Goal: Task Accomplishment & Management: Complete application form

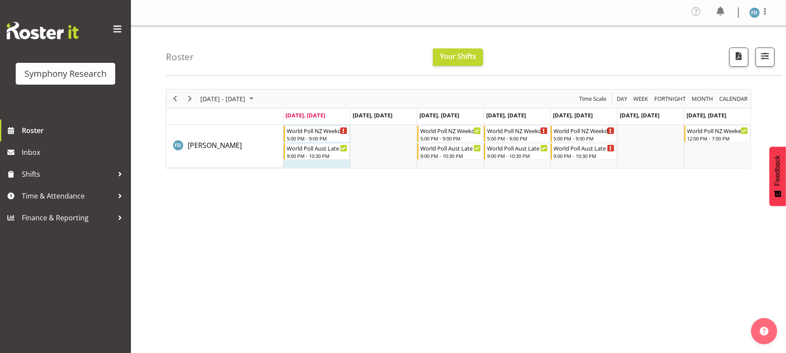
scroll to position [3, 0]
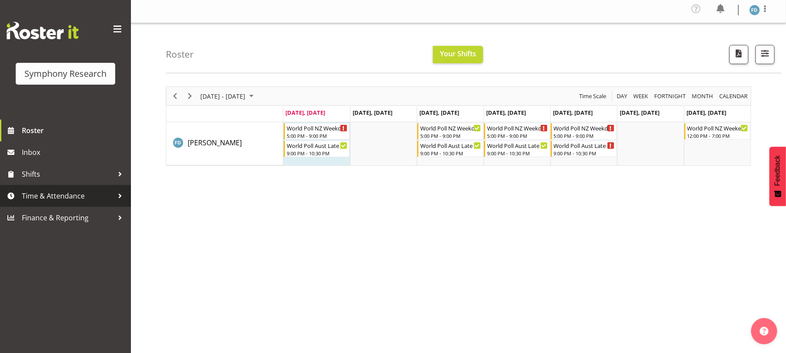
click at [81, 194] on span "Time & Attendance" at bounding box center [68, 195] width 92 height 13
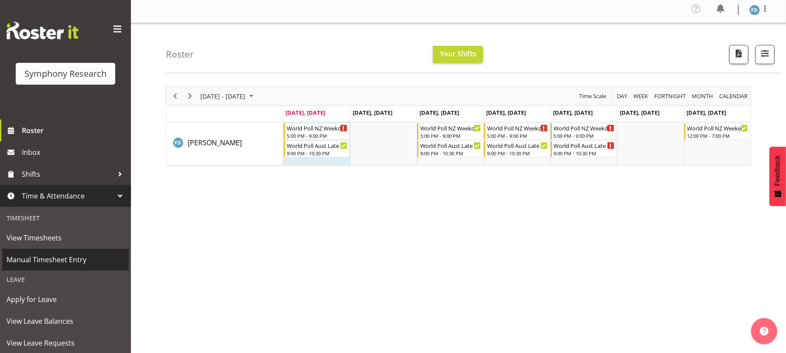
click at [82, 258] on span "Manual Timesheet Entry" at bounding box center [66, 259] width 118 height 13
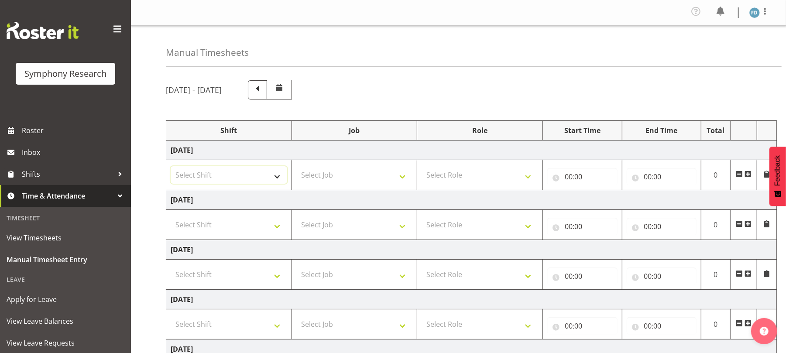
click at [279, 182] on select "Select Shift !!Weekend Residential (Roster IT Shift Label) *Business 9/10am ~ 4…" at bounding box center [229, 174] width 117 height 17
select select "41604"
click at [171, 168] on select "Select Shift !!Weekend Residential (Roster IT Shift Label) *Business 9/10am ~ 4…" at bounding box center [229, 174] width 117 height 17
click at [407, 176] on select "Select Job 550060 IF Admin 553492 World Poll Aus Wave 2 Main 2025 553493 World …" at bounding box center [354, 174] width 117 height 17
select select "10527"
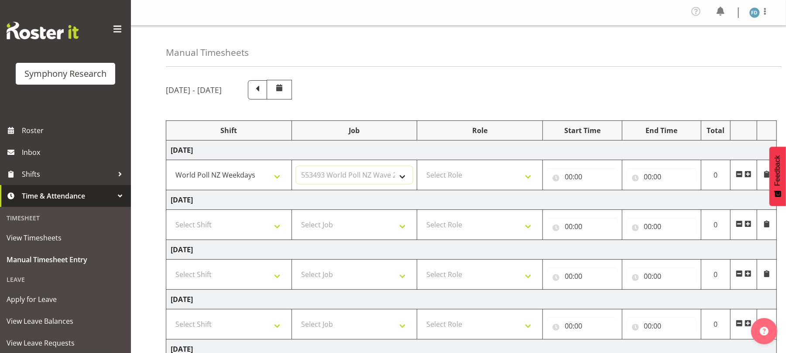
click at [296, 168] on select "Select Job 550060 IF Admin 553492 World Poll Aus Wave 2 Main 2025 553493 World …" at bounding box center [354, 174] width 117 height 17
click at [534, 182] on select "Select Role Briefing Interviewing" at bounding box center [480, 174] width 117 height 17
select select "47"
click at [422, 168] on select "Select Role Briefing Interviewing" at bounding box center [480, 174] width 117 height 17
click at [568, 177] on input "00:00" at bounding box center [582, 176] width 70 height 17
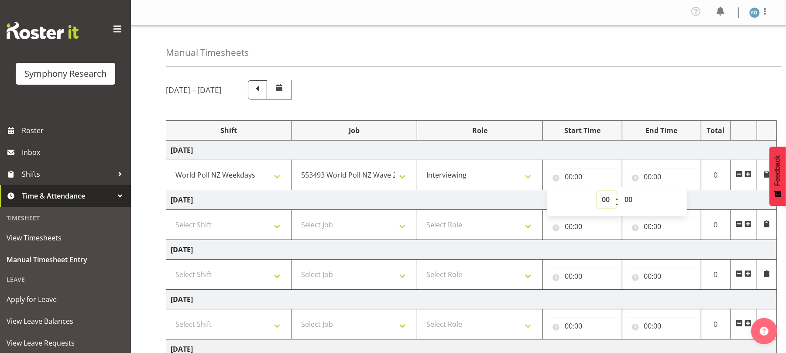
click at [605, 200] on select "00 01 02 03 04 05 06 07 08 09 10 11 12 13 14 15 16 17 18 19 20 21 22 23" at bounding box center [607, 199] width 20 height 17
select select "17"
click at [597, 192] on select "00 01 02 03 04 05 06 07 08 09 10 11 12 13 14 15 16 17 18 19 20 21 22 23" at bounding box center [607, 199] width 20 height 17
type input "17:00"
click at [651, 176] on input "00:00" at bounding box center [662, 176] width 70 height 17
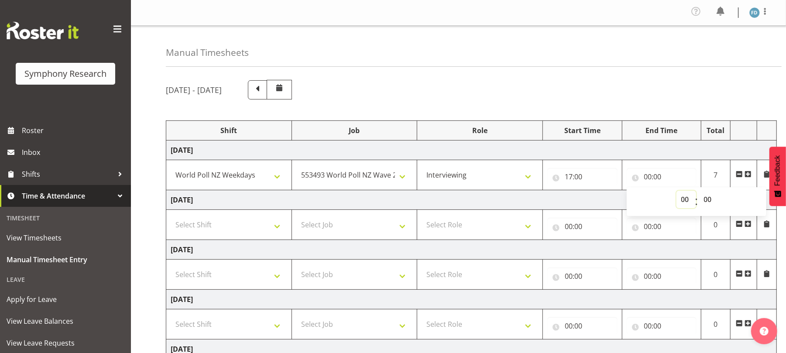
click at [685, 199] on select "00 01 02 03 04 05 06 07 08 09 10 11 12 13 14 15 16 17 18 19 20 21 22 23" at bounding box center [687, 199] width 20 height 17
select select "18"
click at [677, 192] on select "00 01 02 03 04 05 06 07 08 09 10 11 12 13 14 15 16 17 18 19 20 21 22 23" at bounding box center [687, 199] width 20 height 17
type input "18:00"
click at [706, 199] on select "00 01 02 03 04 05 06 07 08 09 10 11 12 13 14 15 16 17 18 19 20 21 22 23 24 25 2…" at bounding box center [709, 199] width 20 height 17
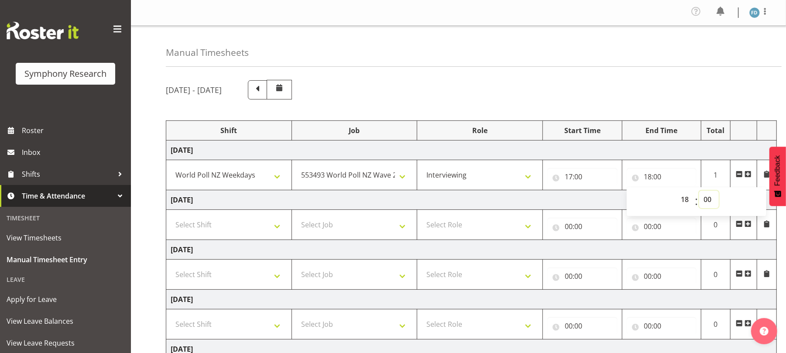
select select "7"
click at [699, 192] on select "00 01 02 03 04 05 06 07 08 09 10 11 12 13 14 15 16 17 18 19 20 21 22 23 24 25 2…" at bounding box center [709, 199] width 20 height 17
type input "18:07"
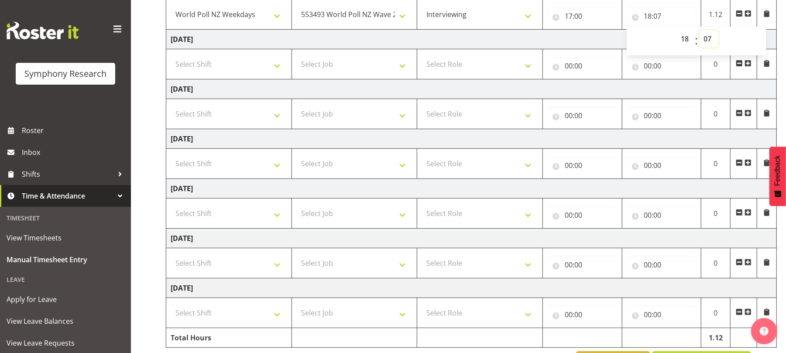
scroll to position [196, 0]
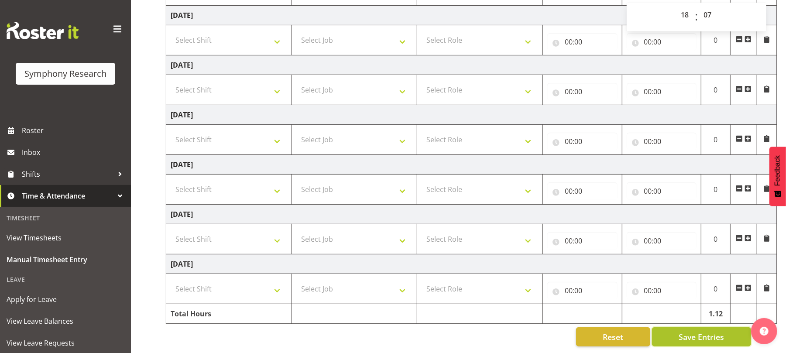
click at [690, 331] on span "Save Entries" at bounding box center [701, 336] width 45 height 11
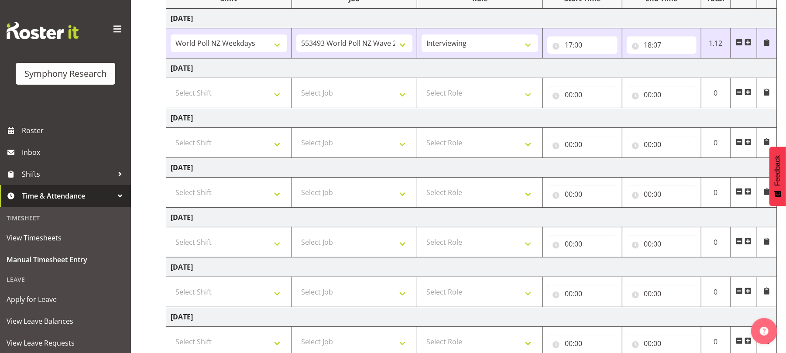
scroll to position [133, 0]
click at [747, 44] on span at bounding box center [748, 41] width 7 height 7
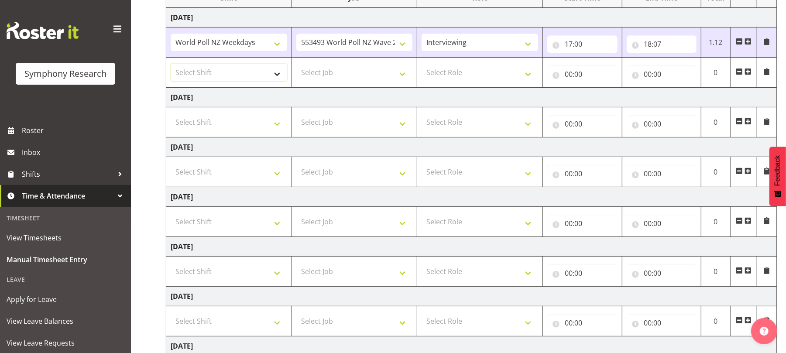
click at [280, 74] on select "Select Shift !!Weekend Residential (Roster IT Shift Label) *Business 9/10am ~ 4…" at bounding box center [229, 72] width 117 height 17
select select "56692"
click at [171, 65] on select "Select Shift !!Weekend Residential (Roster IT Shift Label) *Business 9/10am ~ 4…" at bounding box center [229, 72] width 117 height 17
click at [409, 76] on select "Select Job 550060 IF Admin 553492 World Poll Aus Wave 2 Main 2025 553493 World …" at bounding box center [354, 72] width 117 height 17
select select "10499"
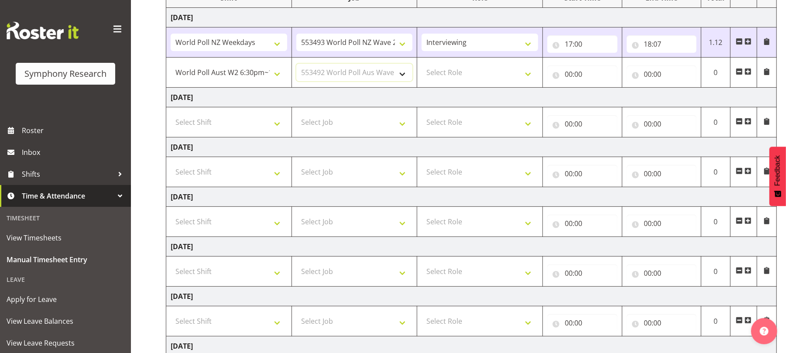
click at [296, 65] on select "Select Job 550060 IF Admin 553492 World Poll Aus Wave 2 Main 2025 553493 World …" at bounding box center [354, 72] width 117 height 17
click at [531, 79] on select "Select Role Briefing Interviewing" at bounding box center [480, 72] width 117 height 17
select select "47"
click at [422, 65] on select "Select Role Briefing Interviewing" at bounding box center [480, 72] width 117 height 17
click at [568, 79] on input "00:00" at bounding box center [582, 73] width 70 height 17
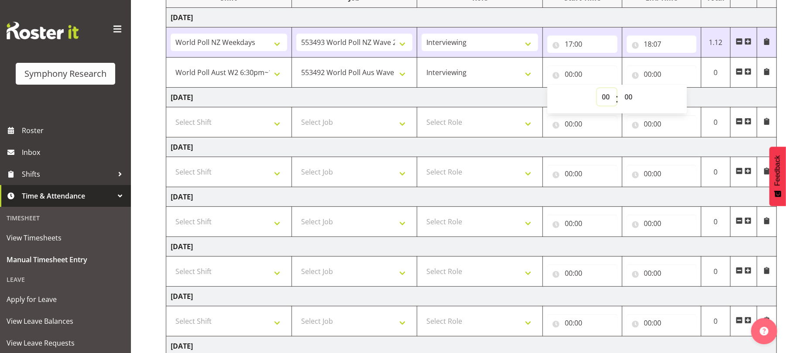
click at [603, 96] on select "00 01 02 03 04 05 06 07 08 09 10 11 12 13 14 15 16 17 18 19 20 21 22 23" at bounding box center [607, 96] width 20 height 17
select select "18"
click at [597, 90] on select "00 01 02 03 04 05 06 07 08 09 10 11 12 13 14 15 16 17 18 19 20 21 22 23" at bounding box center [607, 96] width 20 height 17
type input "18:00"
click at [631, 100] on select "00 01 02 03 04 05 06 07 08 09 10 11 12 13 14 15 16 17 18 19 20 21 22 23 24 25 2…" at bounding box center [630, 96] width 20 height 17
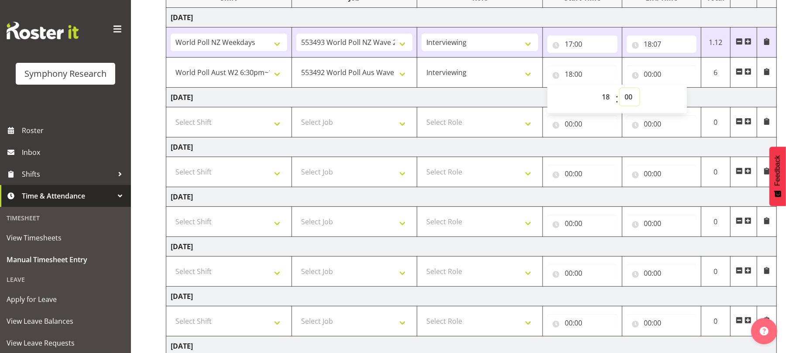
select select "7"
click at [620, 90] on select "00 01 02 03 04 05 06 07 08 09 10 11 12 13 14 15 16 17 18 19 20 21 22 23 24 25 2…" at bounding box center [630, 96] width 20 height 17
type input "18:07"
click at [664, 83] on input "00:00" at bounding box center [662, 73] width 70 height 17
click at [647, 76] on input "00:00" at bounding box center [662, 73] width 70 height 17
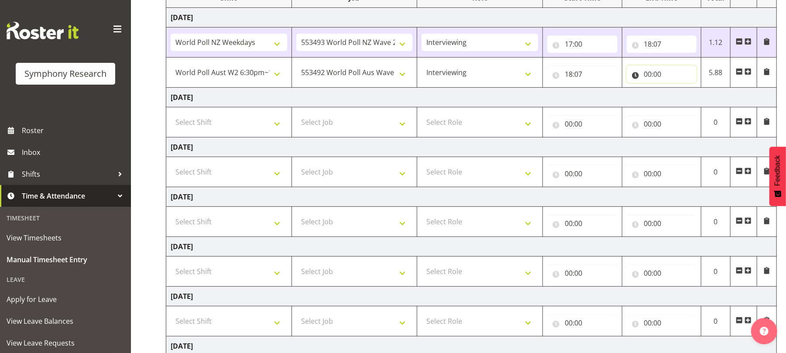
click at [647, 76] on input "00:00" at bounding box center [662, 73] width 70 height 17
click at [687, 97] on select "00 01 02 03 04 05 06 07 08 09 10 11 12 13 14 15 16 17 18 19 20 21 22 23" at bounding box center [687, 96] width 20 height 17
select select "20"
click at [677, 90] on select "00 01 02 03 04 05 06 07 08 09 10 11 12 13 14 15 16 17 18 19 20 21 22 23" at bounding box center [687, 96] width 20 height 17
type input "20:00"
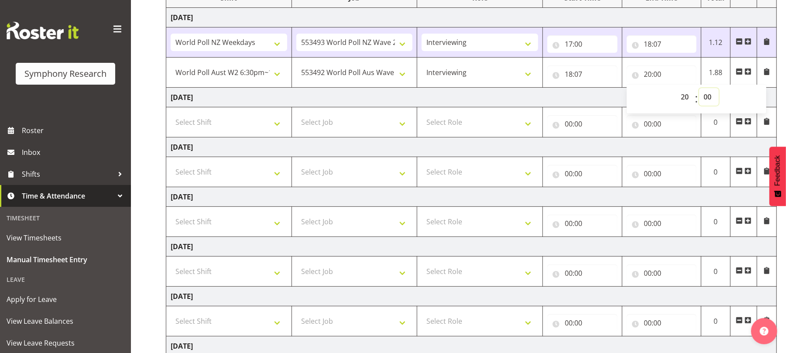
click at [710, 95] on select "00 01 02 03 04 05 06 07 08 09 10 11 12 13 14 15 16 17 18 19 20 21 22 23 24 25 2…" at bounding box center [709, 96] width 20 height 17
select select "50"
click at [699, 90] on select "00 01 02 03 04 05 06 07 08 09 10 11 12 13 14 15 16 17 18 19 20 21 22 23 24 25 2…" at bounding box center [709, 96] width 20 height 17
type input "20:50"
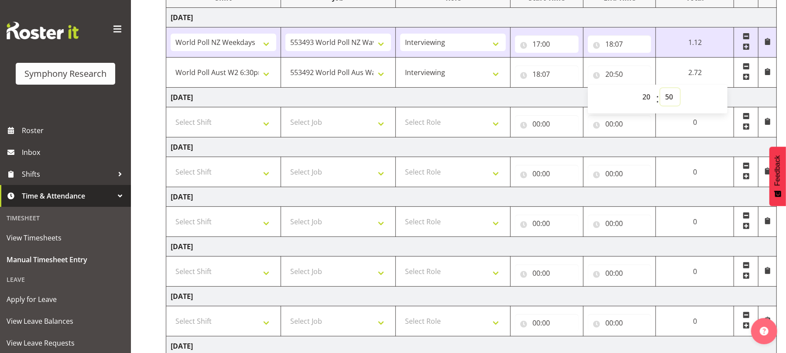
scroll to position [227, 0]
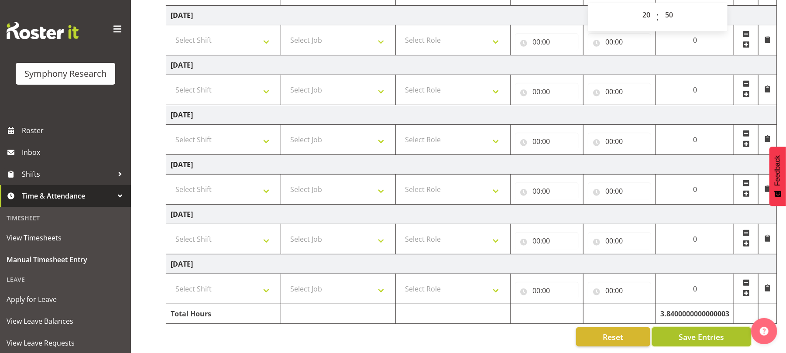
click at [688, 331] on span "Save Entries" at bounding box center [701, 336] width 45 height 11
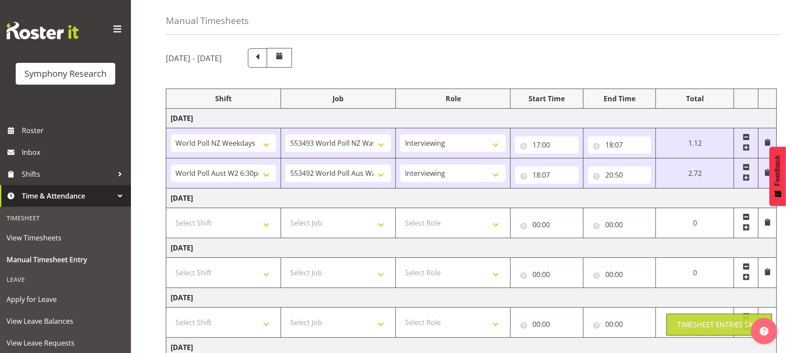
scroll to position [28, 0]
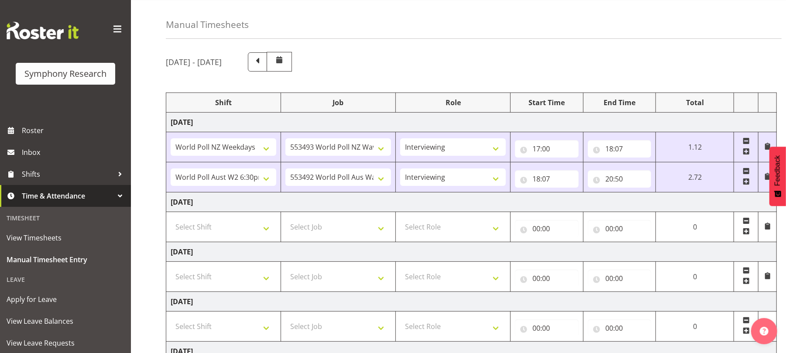
click at [745, 185] on span at bounding box center [746, 181] width 7 height 7
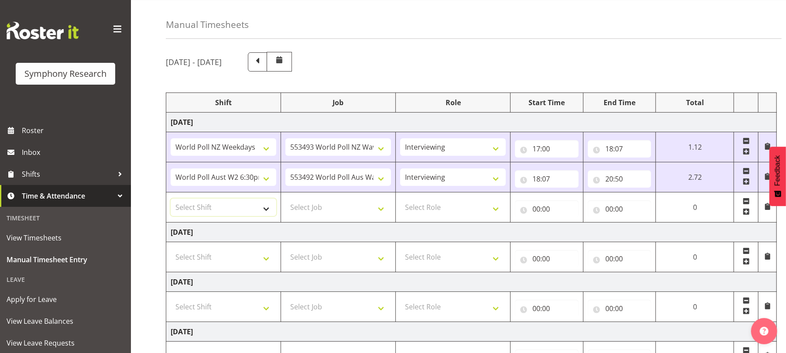
click at [269, 211] on select "Select Shift !!Weekend Residential (Roster IT Shift Label) *Business 9/10am ~ 4…" at bounding box center [224, 207] width 106 height 17
select select "56692"
click at [171, 200] on select "Select Shift !!Weekend Residential (Roster IT Shift Label) *Business 9/10am ~ 4…" at bounding box center [224, 207] width 106 height 17
click at [375, 208] on select "Select Job 550060 IF Admin 553492 World Poll Aus Wave 2 Main 2025 553493 World …" at bounding box center [339, 207] width 106 height 17
select select "10499"
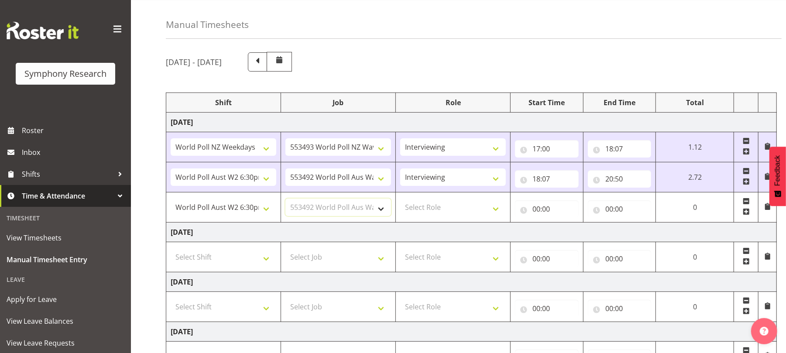
click at [286, 200] on select "Select Job 550060 IF Admin 553492 World Poll Aus Wave 2 Main 2025 553493 World …" at bounding box center [339, 207] width 106 height 17
click at [491, 210] on select "Select Role Briefing Interviewing" at bounding box center [453, 207] width 106 height 17
select select "47"
click at [400, 200] on select "Select Role Briefing Interviewing" at bounding box center [453, 207] width 106 height 17
click at [538, 211] on input "00:00" at bounding box center [547, 208] width 64 height 17
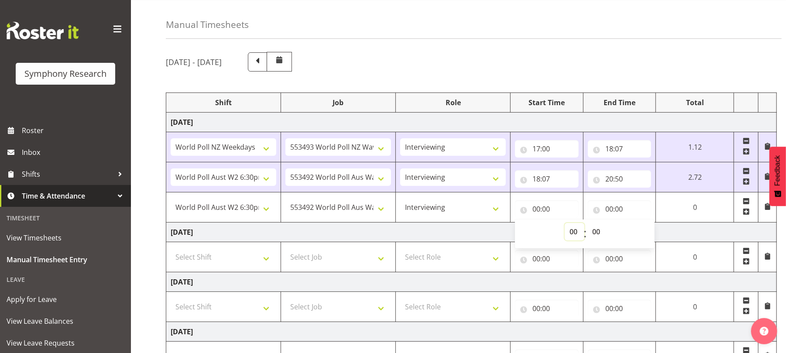
click at [573, 233] on select "00 01 02 03 04 05 06 07 08 09 10 11 12 13 14 15 16 17 18 19 20 21 22 23" at bounding box center [575, 231] width 20 height 17
select select "21"
click at [585, 225] on select "00 01 02 03 04 05 06 07 08 09 10 11 12 13 14 15 16 17 18 19 20 21 22 23" at bounding box center [575, 231] width 20 height 17
type input "21:00"
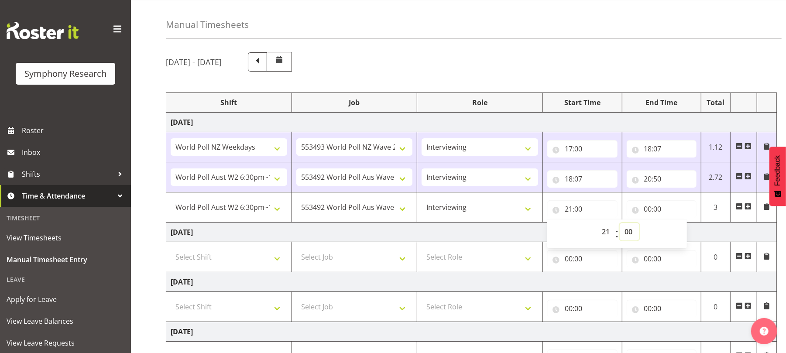
click at [631, 232] on select "00 01 02 03 04 05 06 07 08 09 10 11 12 13 14 15 16 17 18 19 20 21 22 23 24 25 2…" at bounding box center [630, 231] width 20 height 17
select select "20"
click at [620, 225] on select "00 01 02 03 04 05 06 07 08 09 10 11 12 13 14 15 16 17 18 19 20 21 22 23 24 25 2…" at bounding box center [630, 231] width 20 height 17
type input "21:20"
click at [645, 207] on input "00:00" at bounding box center [662, 208] width 70 height 17
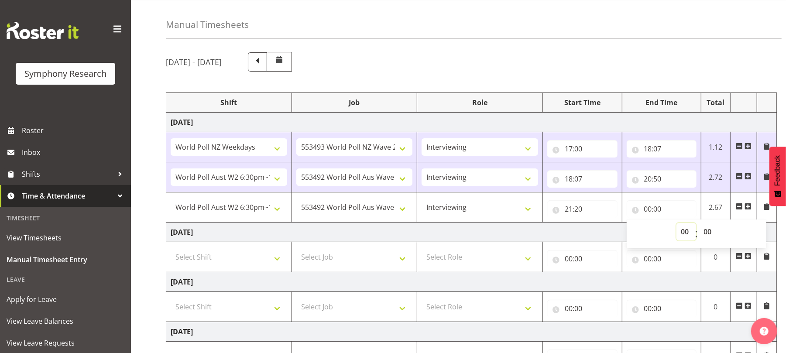
click at [686, 231] on select "00 01 02 03 04 05 06 07 08 09 10 11 12 13 14 15 16 17 18 19 20 21 22 23" at bounding box center [687, 231] width 20 height 17
select select "22"
click at [677, 225] on select "00 01 02 03 04 05 06 07 08 09 10 11 12 13 14 15 16 17 18 19 20 21 22 23" at bounding box center [687, 231] width 20 height 17
type input "22:00"
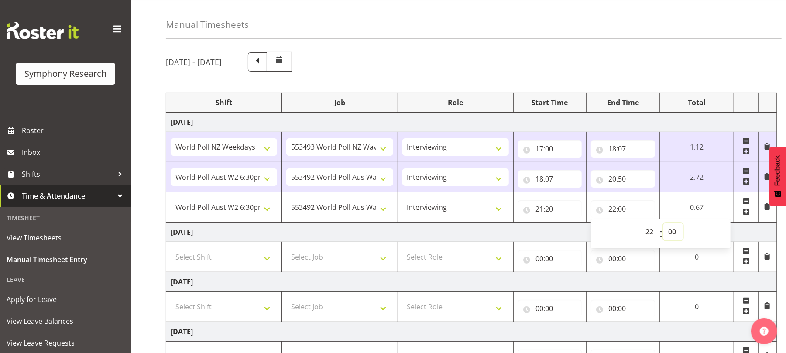
click at [674, 236] on select "00 01 02 03 04 05 06 07 08 09 10 11 12 13 14 15 16 17 18 19 20 21 22 23 24 25 2…" at bounding box center [674, 231] width 20 height 17
select select "30"
click at [683, 225] on select "00 01 02 03 04 05 06 07 08 09 10 11 12 13 14 15 16 17 18 19 20 21 22 23 24 25 2…" at bounding box center [674, 231] width 20 height 17
type input "22:30"
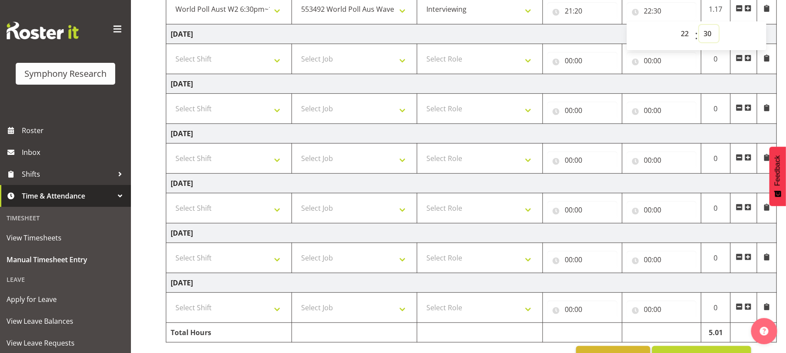
scroll to position [257, 0]
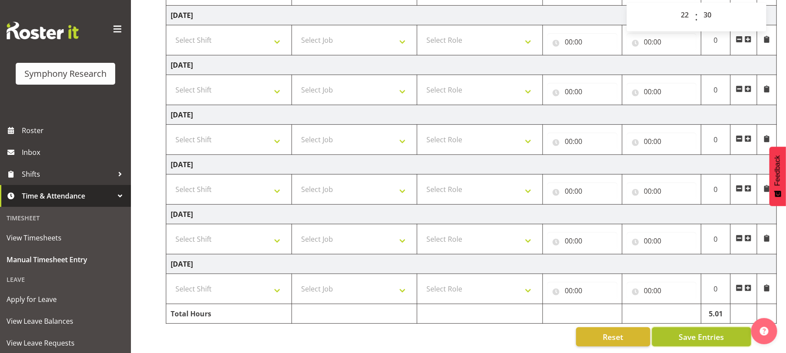
click at [692, 331] on span "Save Entries" at bounding box center [701, 336] width 45 height 11
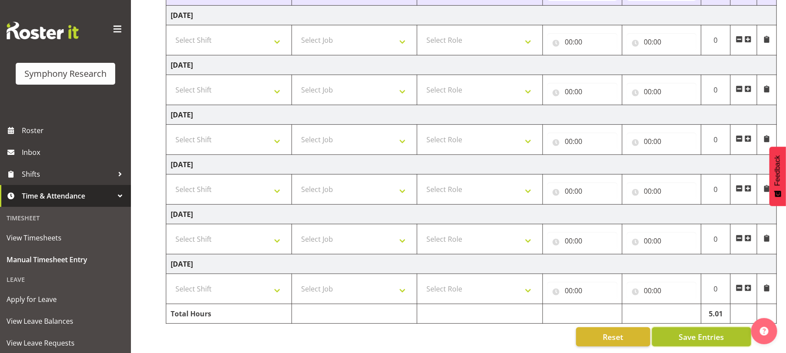
click at [687, 335] on button "Save Entries" at bounding box center [701, 336] width 99 height 19
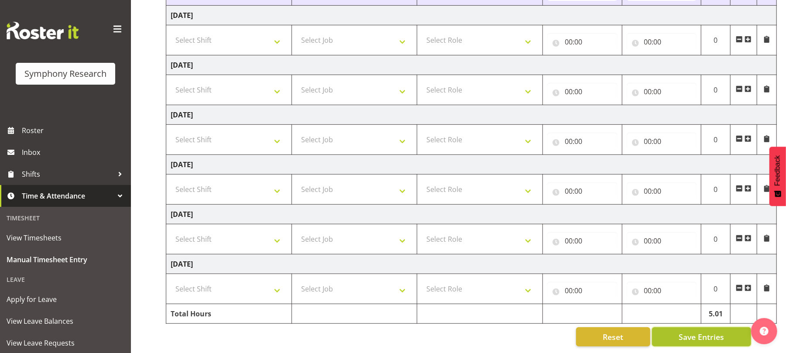
click at [687, 335] on button "Save Entries" at bounding box center [701, 336] width 99 height 19
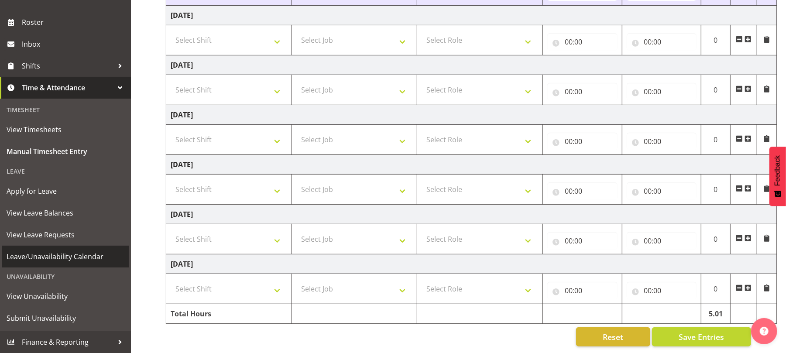
click at [57, 261] on span "Leave/Unavailability Calendar" at bounding box center [66, 256] width 118 height 13
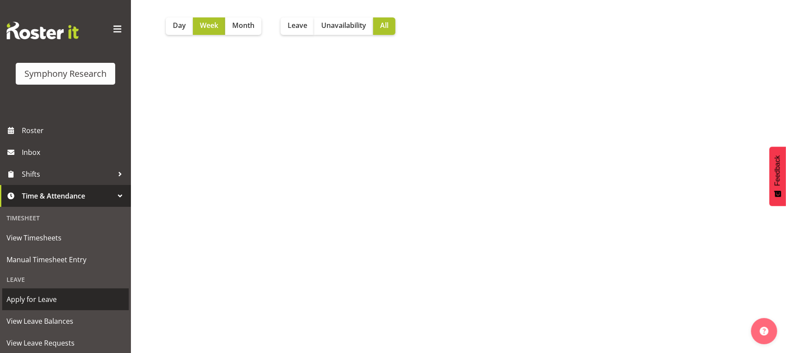
scroll to position [108, 0]
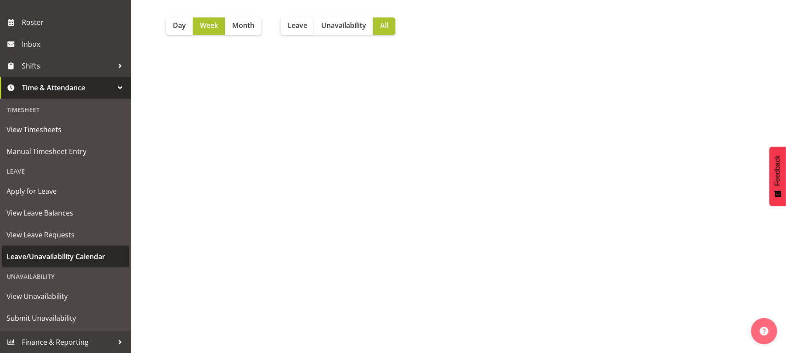
click at [88, 261] on span "Leave/Unavailability Calendar" at bounding box center [66, 256] width 118 height 13
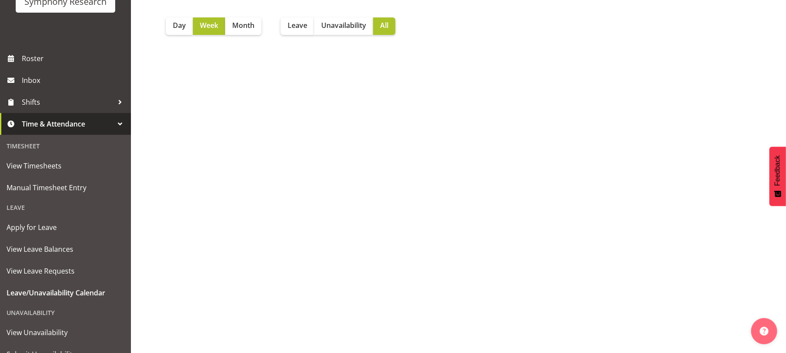
scroll to position [108, 0]
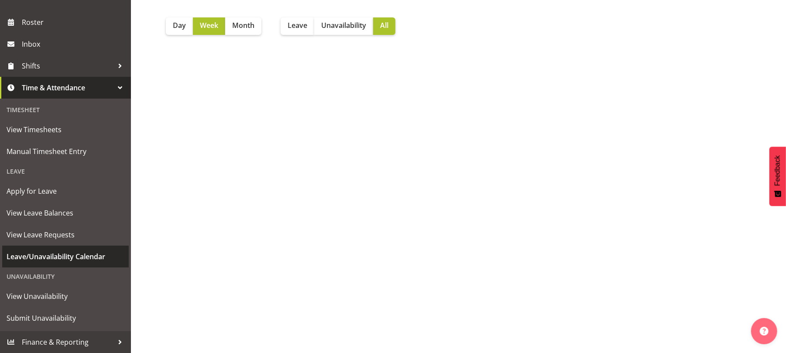
click at [44, 258] on span "Leave/Unavailability Calendar" at bounding box center [66, 256] width 118 height 13
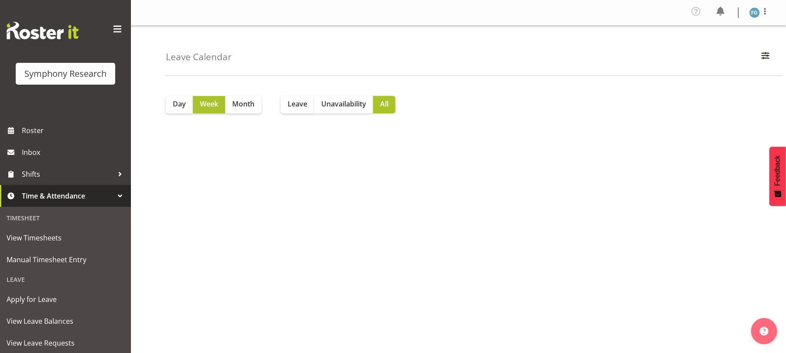
click at [389, 102] on span "All" at bounding box center [384, 104] width 8 height 10
click at [55, 132] on span "Roster" at bounding box center [74, 130] width 105 height 13
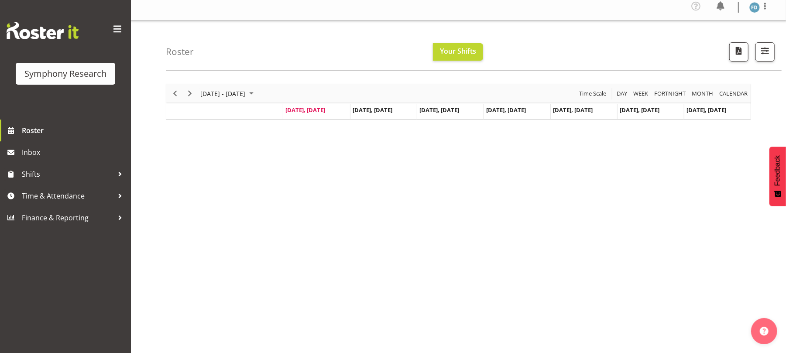
scroll to position [6, 0]
click at [190, 90] on span "Next" at bounding box center [190, 93] width 10 height 11
click at [174, 93] on span "Previous" at bounding box center [175, 93] width 10 height 11
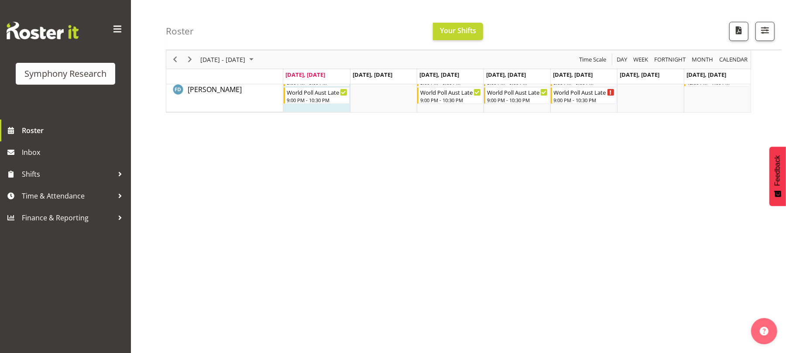
scroll to position [61, 0]
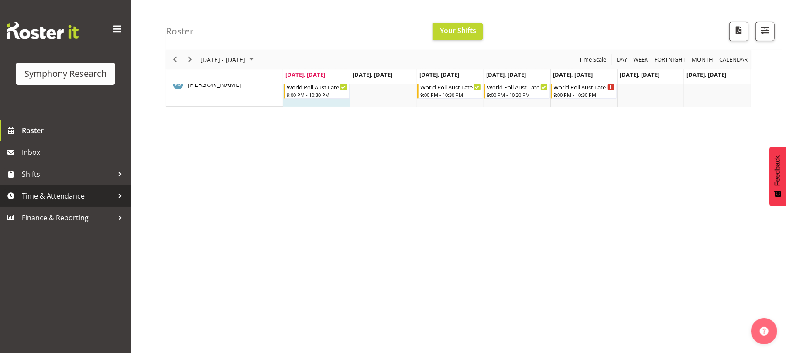
click at [73, 196] on span "Time & Attendance" at bounding box center [68, 195] width 92 height 13
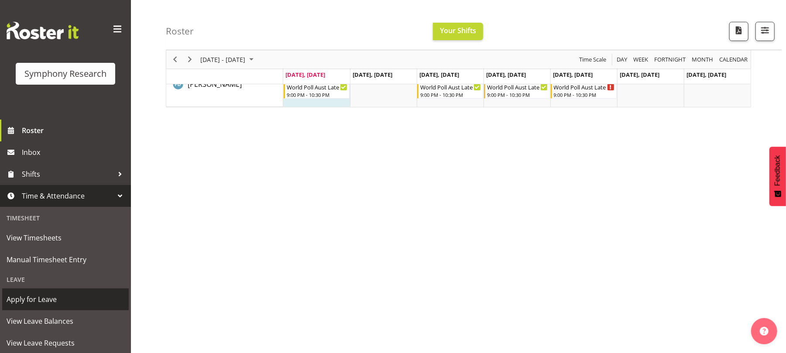
scroll to position [108, 0]
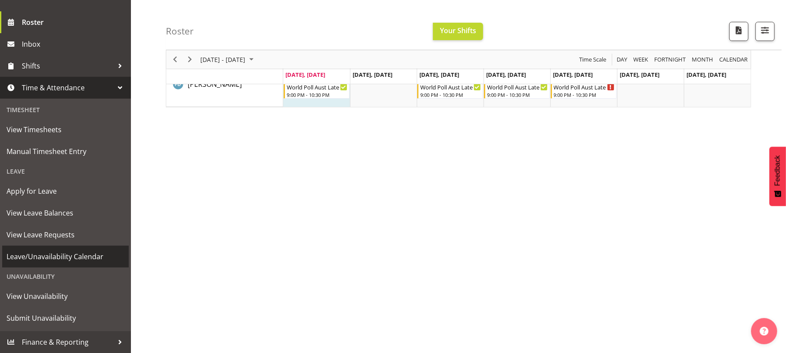
click at [88, 261] on span "Leave/Unavailability Calendar" at bounding box center [66, 256] width 118 height 13
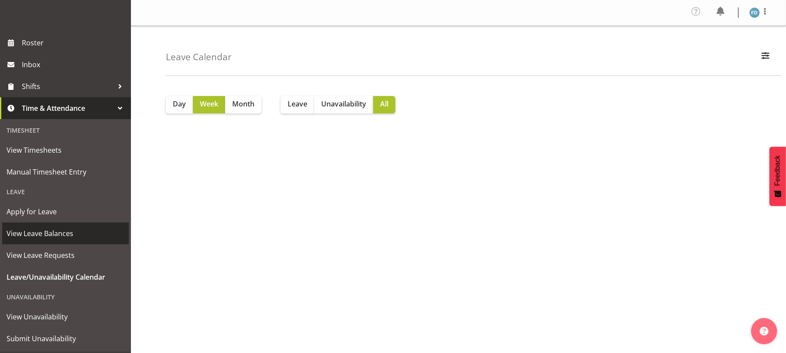
scroll to position [108, 0]
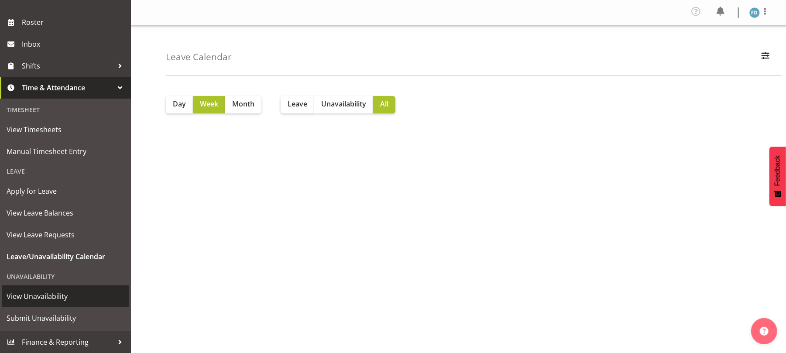
click at [49, 296] on span "View Unavailability" at bounding box center [66, 296] width 118 height 13
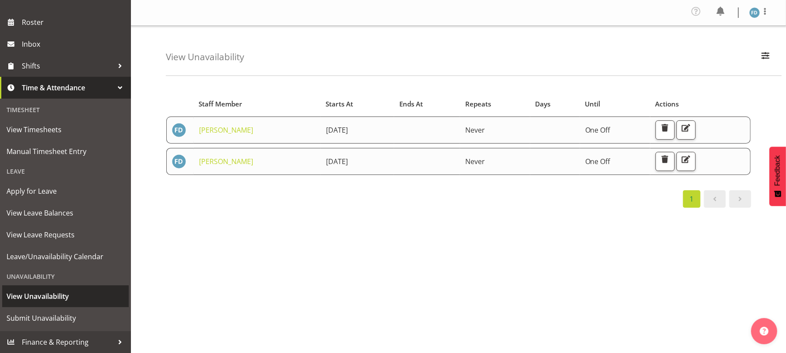
scroll to position [88, 0]
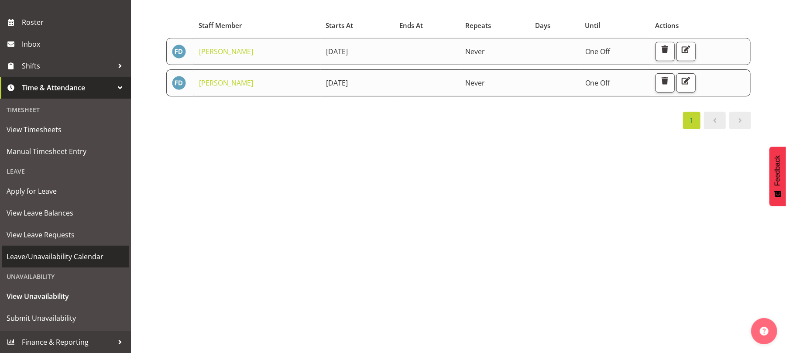
click at [57, 257] on span "Leave/Unavailability Calendar" at bounding box center [66, 256] width 118 height 13
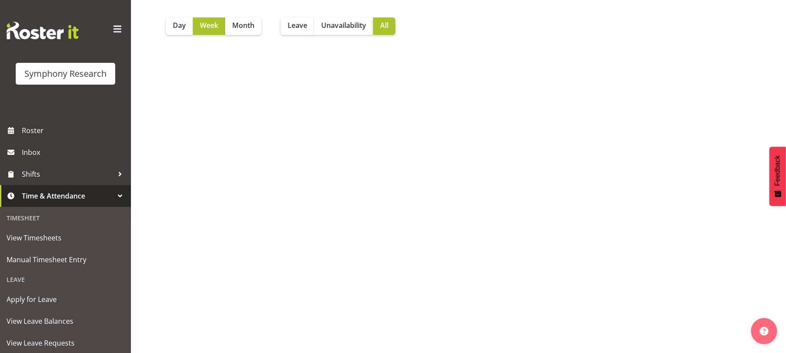
scroll to position [73, 0]
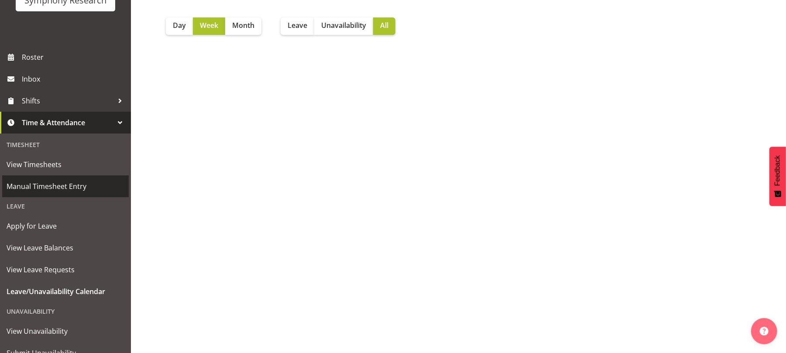
click at [58, 184] on span "Manual Timesheet Entry" at bounding box center [66, 186] width 118 height 13
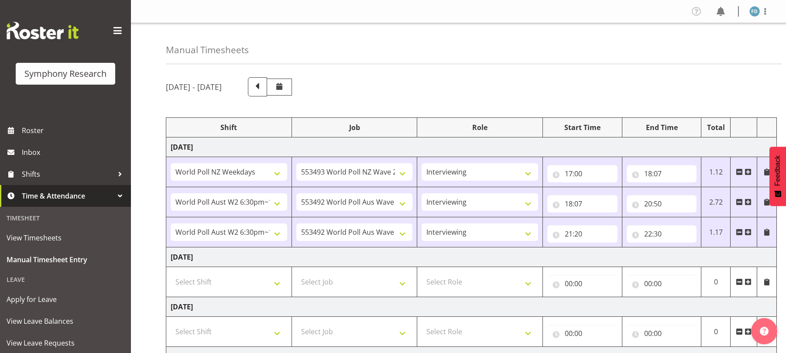
select select "41604"
select select "10527"
select select "47"
select select "56692"
select select "10499"
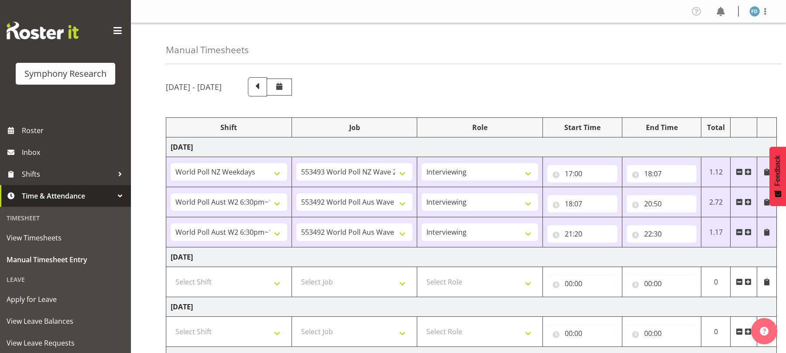
select select "47"
select select "56692"
select select "10499"
select select "47"
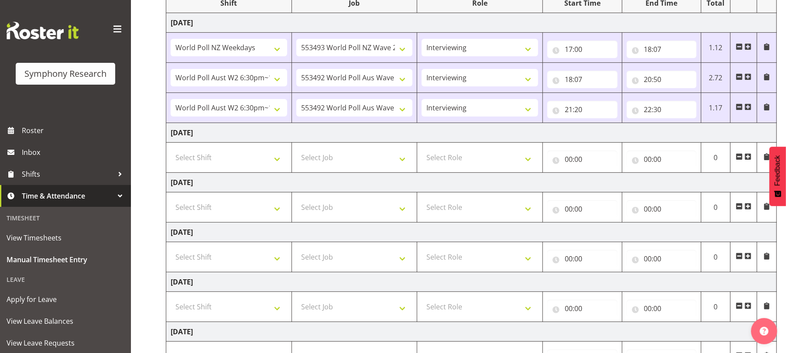
scroll to position [257, 0]
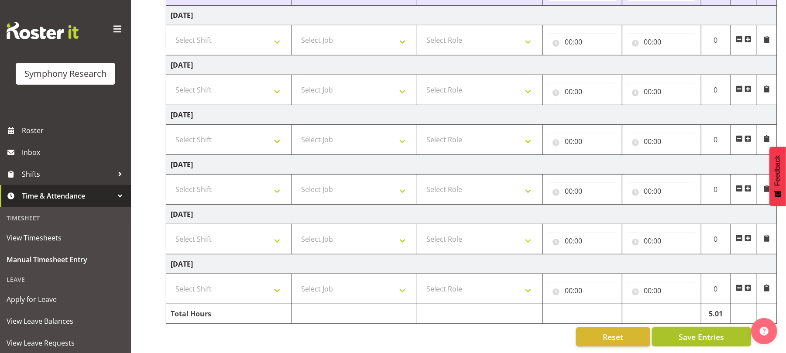
click at [707, 331] on span "Save Entries" at bounding box center [701, 336] width 45 height 11
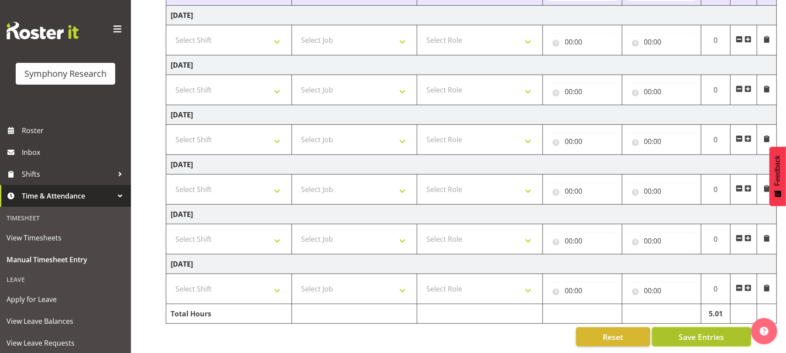
click at [707, 331] on span "Save Entries" at bounding box center [701, 336] width 45 height 11
click at [684, 332] on span "Save Entries" at bounding box center [701, 336] width 45 height 11
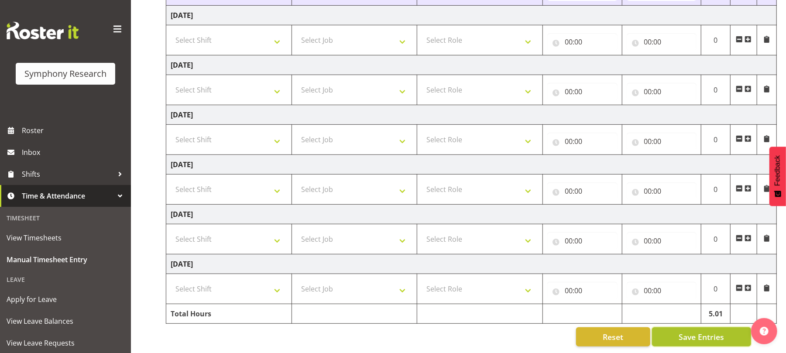
click at [684, 332] on span "Save Entries" at bounding box center [701, 336] width 45 height 11
click at [700, 331] on span "Save Entries" at bounding box center [701, 336] width 45 height 11
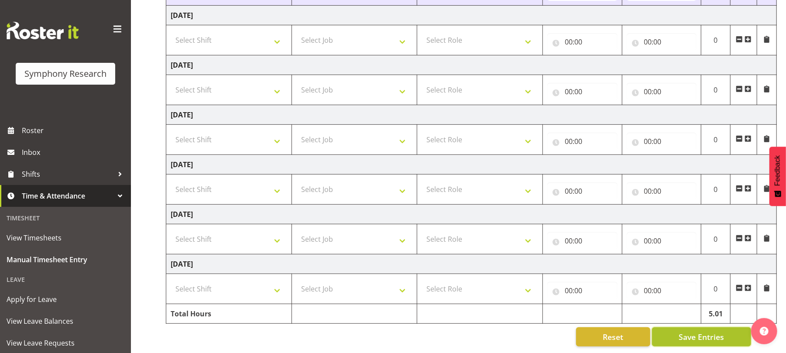
click at [700, 331] on span "Save Entries" at bounding box center [701, 336] width 45 height 11
click at [692, 333] on span "Save Entries" at bounding box center [701, 336] width 45 height 11
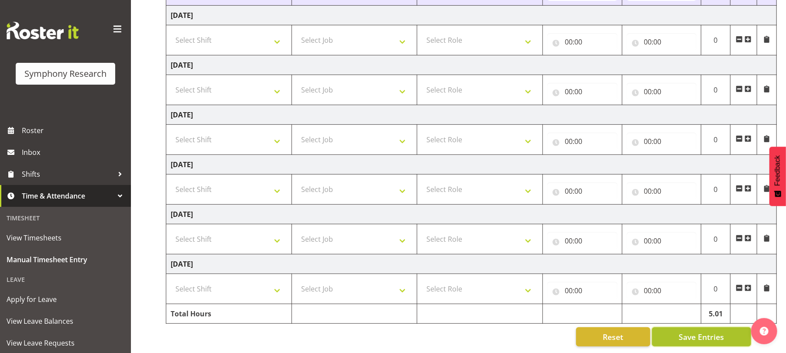
click at [692, 333] on span "Save Entries" at bounding box center [701, 336] width 45 height 11
click at [707, 331] on span "Save Entries" at bounding box center [701, 336] width 45 height 11
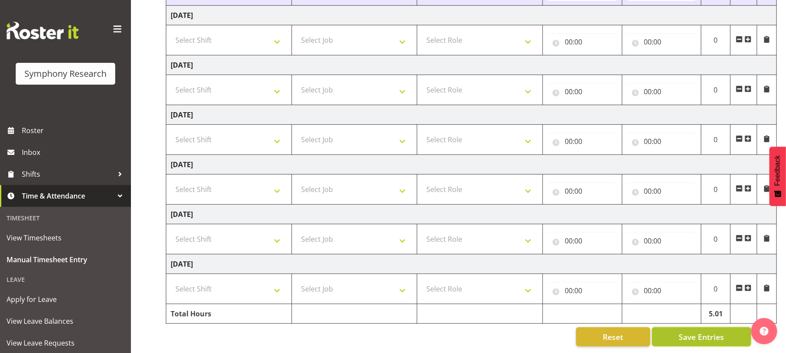
click at [707, 331] on span "Save Entries" at bounding box center [701, 336] width 45 height 11
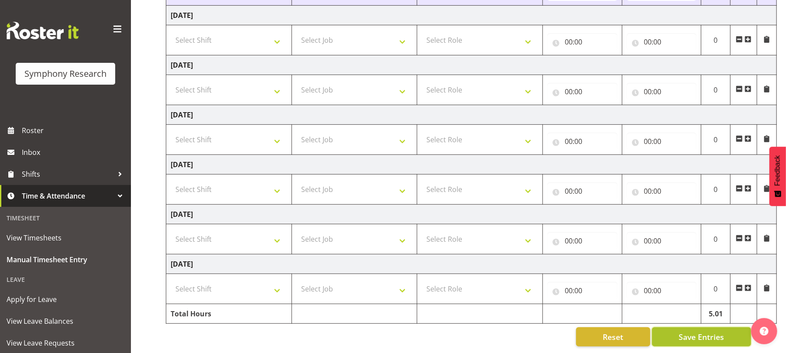
click at [703, 334] on span "Save Entries" at bounding box center [701, 336] width 45 height 11
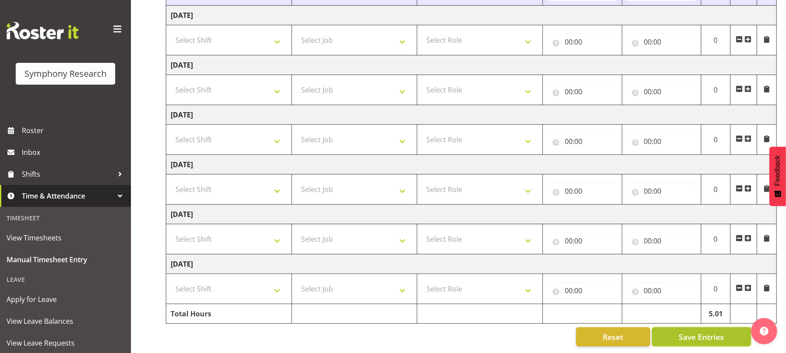
click at [703, 334] on span "Save Entries" at bounding box center [701, 336] width 45 height 11
click at [706, 331] on span "Save Entries" at bounding box center [701, 336] width 45 height 11
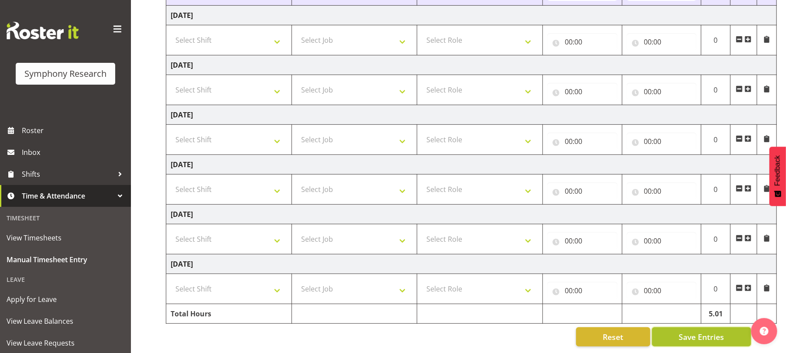
click at [706, 331] on span "Save Entries" at bounding box center [701, 336] width 45 height 11
click at [697, 331] on span "Save Entries" at bounding box center [701, 336] width 45 height 11
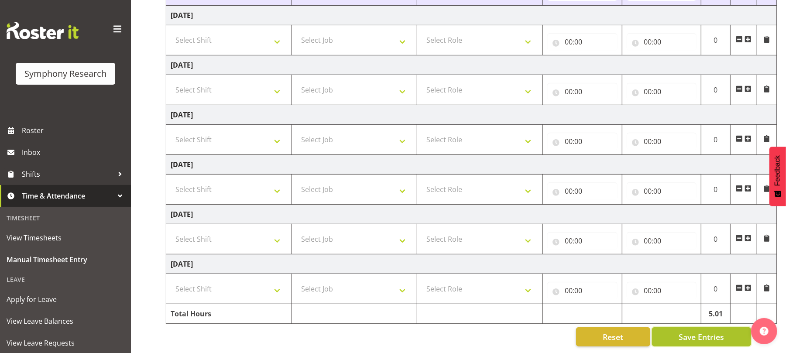
click at [697, 331] on span "Save Entries" at bounding box center [701, 336] width 45 height 11
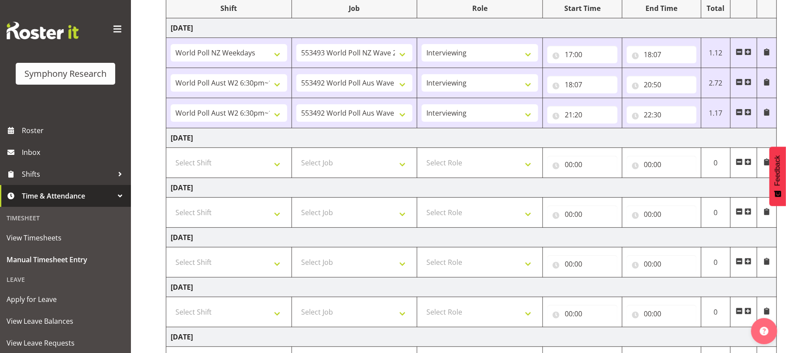
scroll to position [0, 0]
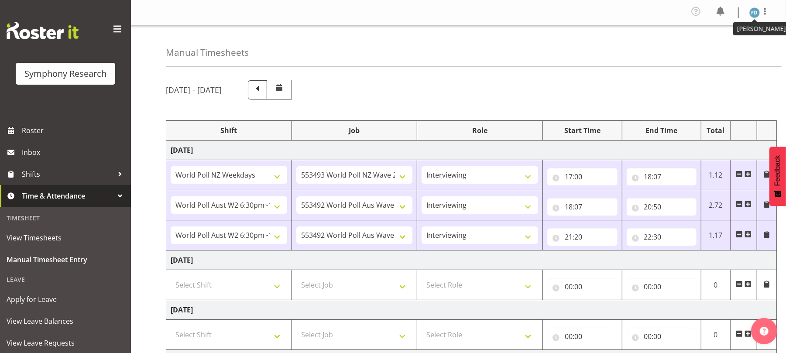
click at [760, 16] on figure at bounding box center [755, 12] width 10 height 10
click at [714, 50] on link "Log Out" at bounding box center [729, 48] width 84 height 16
